Goal: Task Accomplishment & Management: Use online tool/utility

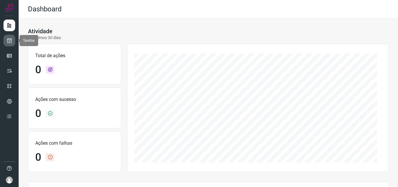
click at [8, 46] on link at bounding box center [10, 41] width 12 height 12
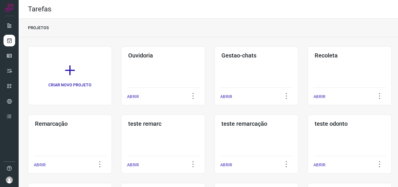
click at [80, 126] on h3 "Remarcação" at bounding box center [70, 123] width 70 height 7
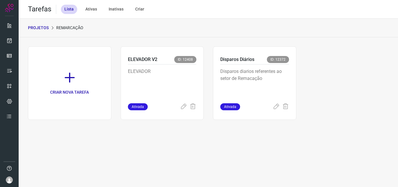
click at [262, 81] on p "Disparos diarios referentes ao setor de Remacação" at bounding box center [255, 82] width 69 height 29
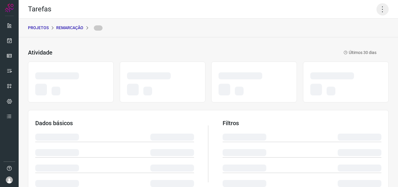
click at [380, 7] on icon at bounding box center [383, 9] width 12 height 12
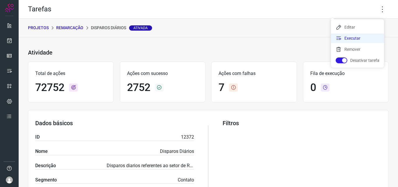
click at [358, 36] on li "Executar" at bounding box center [357, 38] width 53 height 9
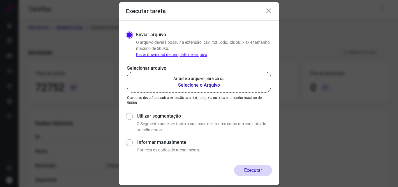
click at [210, 87] on b "Selecione o Arquivo" at bounding box center [199, 85] width 51 height 7
click at [0, 0] on input "Arraste o arquivo para cá ou Selecione o Arquivo" at bounding box center [0, 0] width 0 height 0
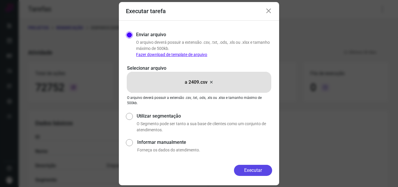
click at [247, 170] on button "Executar" at bounding box center [253, 170] width 38 height 11
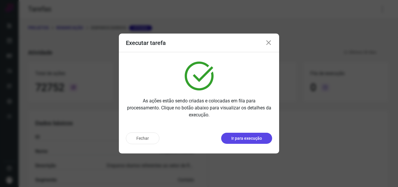
click at [256, 136] on p "Ir para execução" at bounding box center [247, 138] width 31 height 6
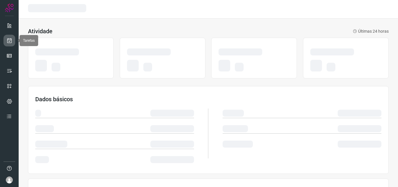
click at [9, 44] on link at bounding box center [10, 41] width 12 height 12
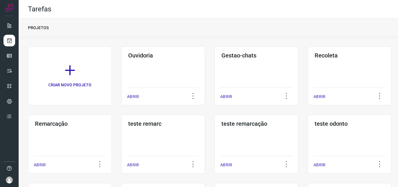
click at [101, 146] on div "Remarcação ABRIR" at bounding box center [70, 144] width 84 height 59
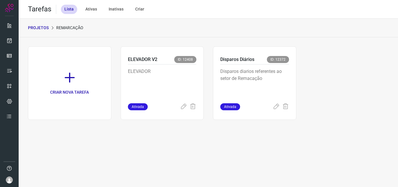
click at [265, 84] on p "Disparos diarios referentes ao setor de Remacação" at bounding box center [255, 82] width 69 height 29
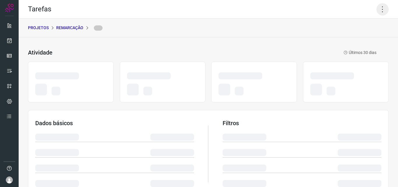
click at [377, 11] on icon at bounding box center [383, 9] width 12 height 12
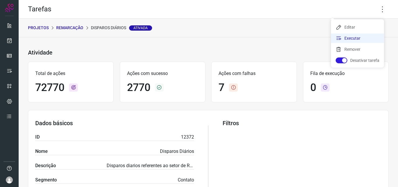
click at [361, 38] on li "Executar" at bounding box center [357, 38] width 53 height 9
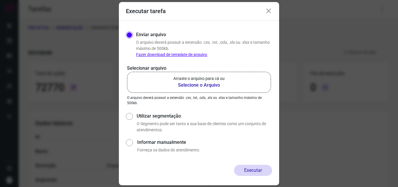
click at [232, 88] on label "Arraste o arquivo para cá ou Selecione o Arquivo" at bounding box center [199, 82] width 144 height 21
click at [0, 0] on input "Arraste o arquivo para cá ou Selecione o Arquivo" at bounding box center [0, 0] width 0 height 0
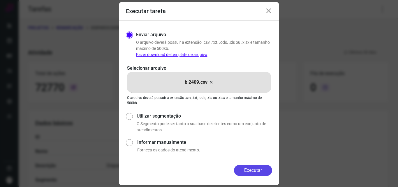
click at [246, 169] on button "Executar" at bounding box center [253, 170] width 38 height 11
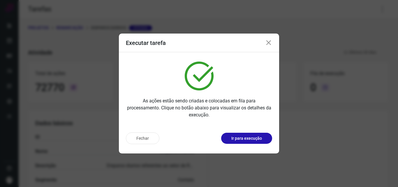
click at [247, 144] on div "Fechar Ir para execução" at bounding box center [199, 138] width 146 height 12
click at [252, 140] on p "Ir para execução" at bounding box center [247, 138] width 31 height 6
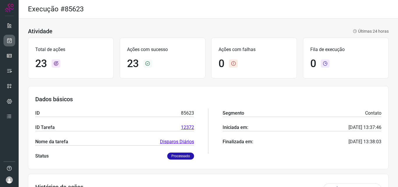
click at [12, 39] on icon at bounding box center [9, 41] width 6 height 6
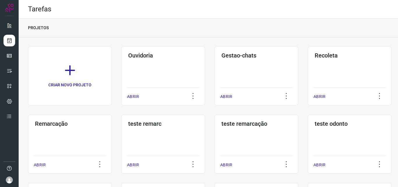
click at [59, 128] on div "Remarcação ABRIR" at bounding box center [70, 144] width 84 height 59
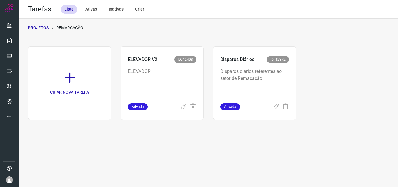
click at [285, 77] on p "Disparos diarios referentes ao setor de Remacação" at bounding box center [255, 82] width 69 height 29
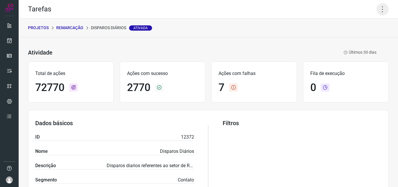
click at [379, 11] on icon at bounding box center [383, 9] width 12 height 12
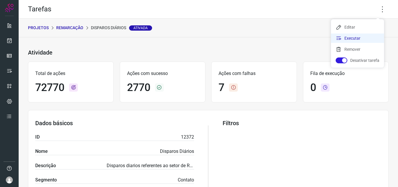
click at [361, 38] on li "Executar" at bounding box center [357, 38] width 53 height 9
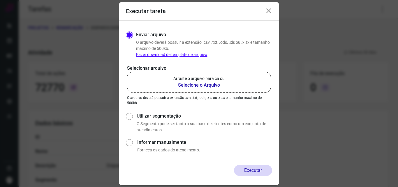
click at [193, 83] on b "Selecione o Arquivo" at bounding box center [199, 85] width 51 height 7
click at [0, 0] on input "Arraste o arquivo para cá ou Selecione o Arquivo" at bounding box center [0, 0] width 0 height 0
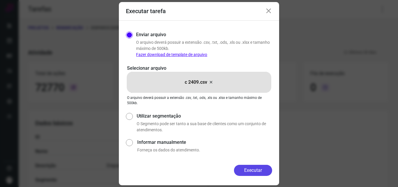
click at [258, 174] on button "Executar" at bounding box center [253, 170] width 38 height 11
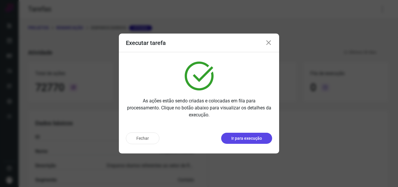
click at [256, 143] on button "Ir para execução" at bounding box center [246, 138] width 51 height 11
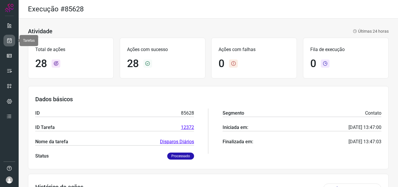
click at [11, 40] on icon at bounding box center [9, 41] width 6 height 6
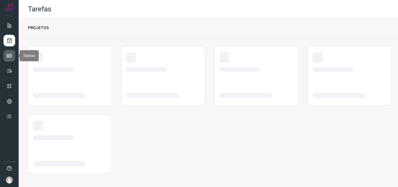
click at [12, 60] on link at bounding box center [10, 56] width 12 height 12
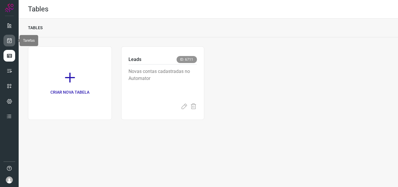
click at [13, 39] on link at bounding box center [10, 41] width 12 height 12
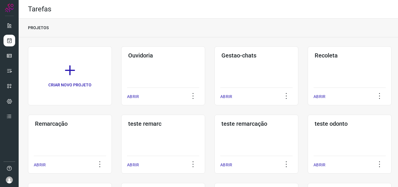
click at [76, 139] on div "Remarcação ABRIR" at bounding box center [70, 144] width 84 height 59
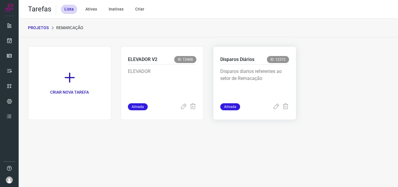
click at [254, 64] on div "Disparos diarios referentes ao setor de Remacação" at bounding box center [255, 83] width 69 height 39
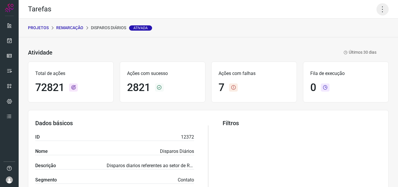
click at [377, 7] on icon at bounding box center [383, 9] width 12 height 12
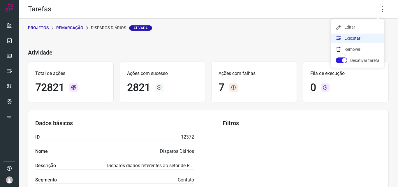
click at [367, 37] on li "Executar" at bounding box center [357, 38] width 53 height 9
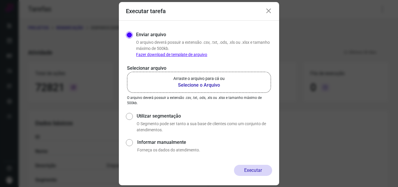
click at [212, 89] on label "Arraste o arquivo para cá ou Selecione o Arquivo" at bounding box center [199, 82] width 144 height 21
click at [0, 0] on input "Arraste o arquivo para cá ou Selecione o Arquivo" at bounding box center [0, 0] width 0 height 0
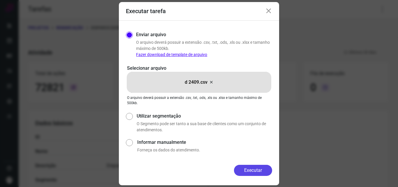
click at [245, 169] on button "Executar" at bounding box center [253, 170] width 38 height 11
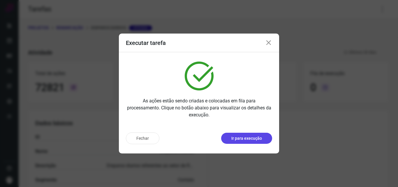
click at [249, 140] on p "Ir para execução" at bounding box center [247, 138] width 31 height 6
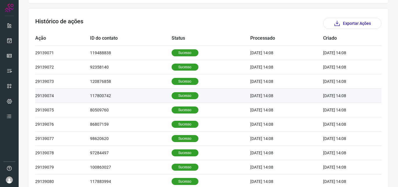
scroll to position [175, 0]
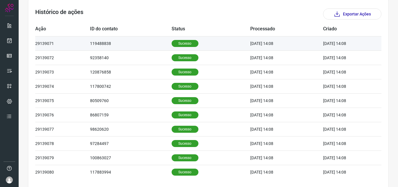
click at [183, 43] on p "Sucesso" at bounding box center [185, 43] width 27 height 7
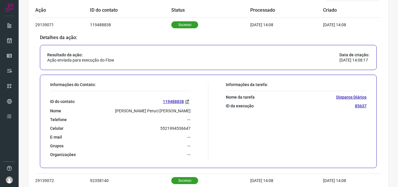
scroll to position [204, 0]
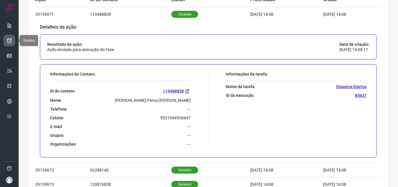
click at [8, 40] on icon at bounding box center [9, 41] width 6 height 6
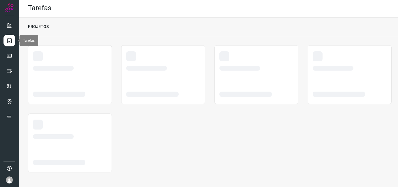
scroll to position [1, 0]
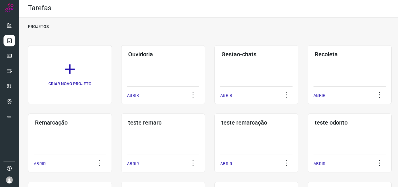
click at [85, 134] on div "Remarcação ABRIR" at bounding box center [70, 142] width 84 height 59
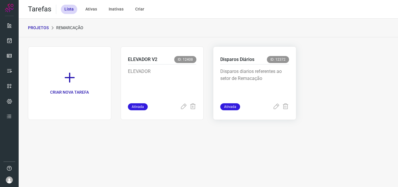
click at [275, 85] on p "Disparos diarios referentes ao setor de Remacação" at bounding box center [255, 82] width 69 height 29
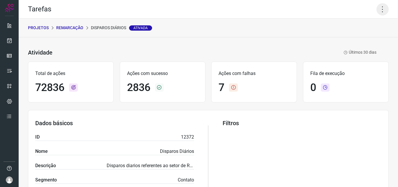
click at [377, 11] on icon at bounding box center [383, 9] width 12 height 12
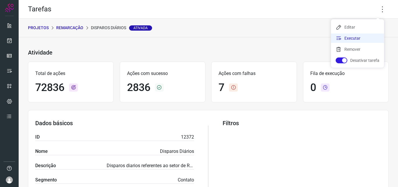
click at [364, 35] on li "Executar" at bounding box center [357, 38] width 53 height 9
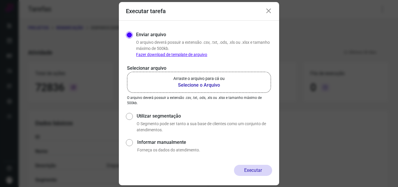
click at [214, 79] on p "Arraste o arquivo para cá ou" at bounding box center [199, 79] width 51 height 6
click at [0, 0] on input "Arraste o arquivo para cá ou Selecione o Arquivo" at bounding box center [0, 0] width 0 height 0
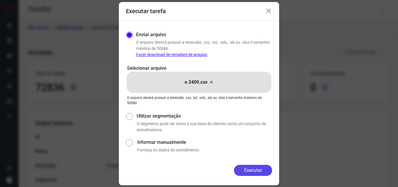
click at [261, 169] on button "Executar" at bounding box center [253, 170] width 38 height 11
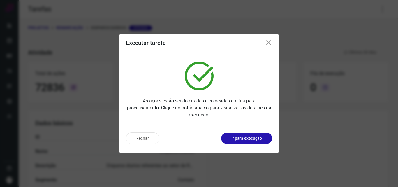
click at [254, 143] on button "Ir para execução" at bounding box center [246, 138] width 51 height 11
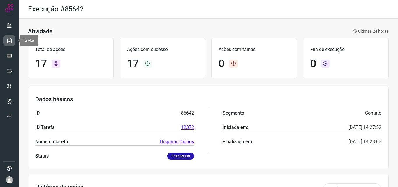
click at [10, 43] on link at bounding box center [10, 41] width 12 height 12
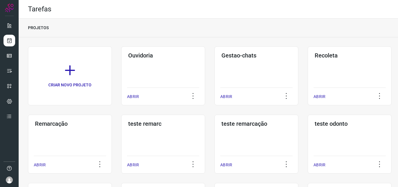
click at [58, 123] on h3 "Remarcação" at bounding box center [70, 123] width 70 height 7
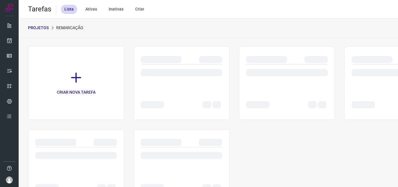
click at [260, 83] on div at bounding box center [287, 75] width 82 height 23
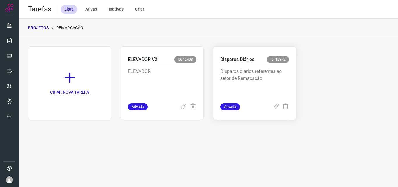
click at [251, 86] on p "Disparos diarios referentes ao setor de Remacação" at bounding box center [255, 82] width 69 height 29
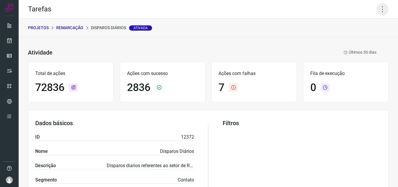
click at [380, 7] on icon at bounding box center [383, 9] width 12 height 12
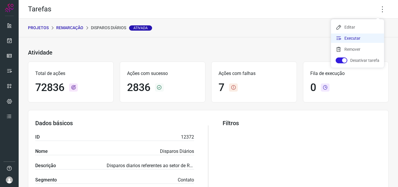
click at [371, 36] on li "Executar" at bounding box center [357, 38] width 53 height 9
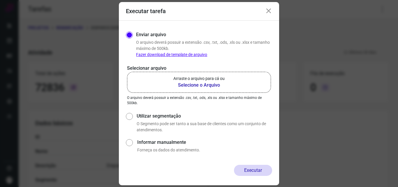
click at [205, 76] on p "Arraste o arquivo para cá ou" at bounding box center [199, 79] width 51 height 6
click at [0, 0] on input "Arraste o arquivo para cá ou Selecione o Arquivo" at bounding box center [0, 0] width 0 height 0
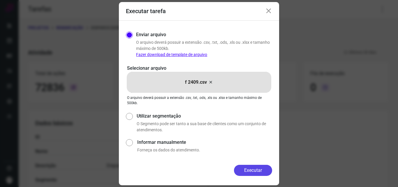
click at [252, 169] on button "Executar" at bounding box center [253, 170] width 38 height 11
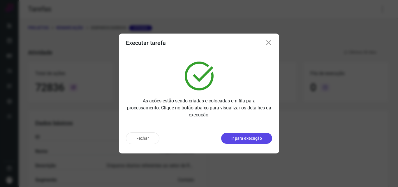
click at [256, 141] on p "Ir para execução" at bounding box center [247, 138] width 31 height 6
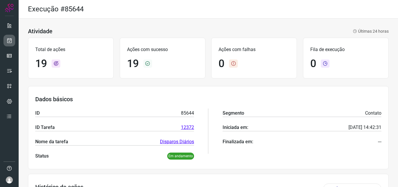
click at [13, 41] on link at bounding box center [10, 41] width 12 height 12
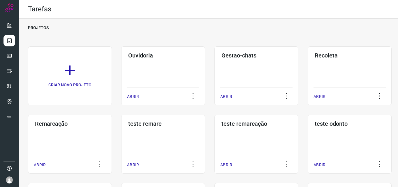
click at [56, 131] on div "Remarcação ABRIR" at bounding box center [70, 144] width 84 height 59
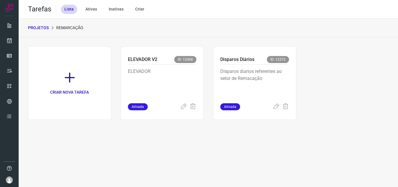
click at [270, 69] on p "Disparos diarios referentes ao setor de Remacação" at bounding box center [255, 82] width 69 height 29
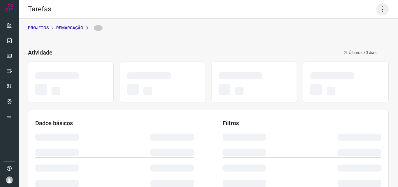
click at [380, 11] on icon at bounding box center [383, 9] width 12 height 12
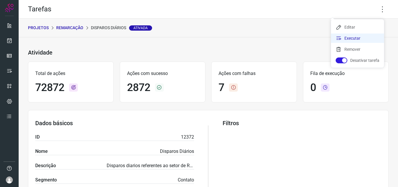
click at [364, 36] on li "Executar" at bounding box center [357, 38] width 53 height 9
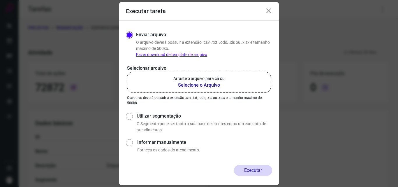
click at [218, 81] on p "Arraste o arquivo para cá ou" at bounding box center [199, 79] width 51 height 6
click at [0, 0] on input "Arraste o arquivo para cá ou Selecione o Arquivo" at bounding box center [0, 0] width 0 height 0
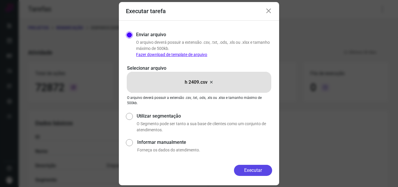
click at [246, 168] on button "Executar" at bounding box center [253, 170] width 38 height 11
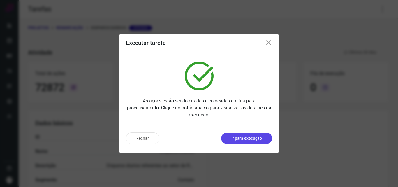
click at [247, 137] on p "Ir para execução" at bounding box center [247, 138] width 31 height 6
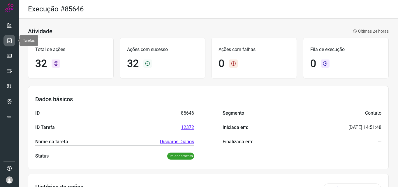
click at [9, 38] on icon at bounding box center [9, 41] width 6 height 6
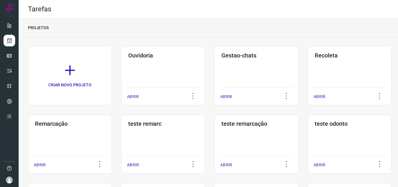
click at [67, 131] on div "Remarcação ABRIR" at bounding box center [70, 144] width 84 height 59
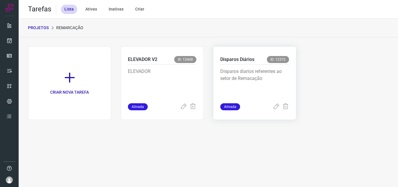
click at [266, 79] on p "Disparos diarios referentes ao setor de Remacação" at bounding box center [255, 82] width 69 height 29
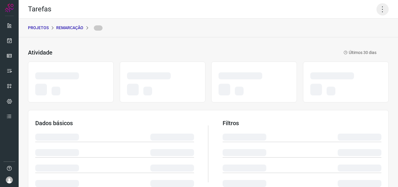
click at [377, 10] on icon at bounding box center [383, 9] width 12 height 12
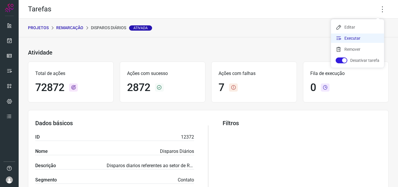
click at [367, 34] on li "Executar" at bounding box center [357, 38] width 53 height 9
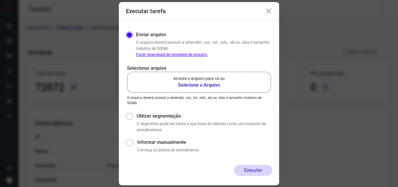
click at [223, 79] on p "Arraste o arquivo para cá ou" at bounding box center [199, 79] width 51 height 6
click at [0, 0] on input "Arraste o arquivo para cá ou Selecione o Arquivo" at bounding box center [0, 0] width 0 height 0
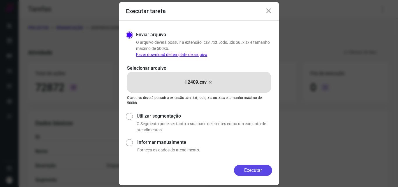
click at [251, 170] on button "Executar" at bounding box center [253, 170] width 38 height 11
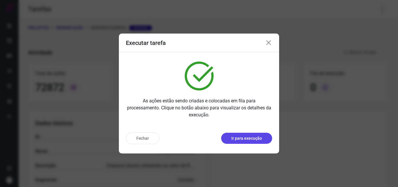
click at [244, 139] on p "Ir para execução" at bounding box center [247, 138] width 31 height 6
